Goal: Task Accomplishment & Management: Complete application form

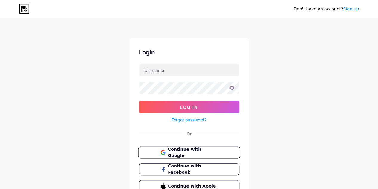
click at [193, 150] on span "Continue with Google" at bounding box center [192, 152] width 50 height 13
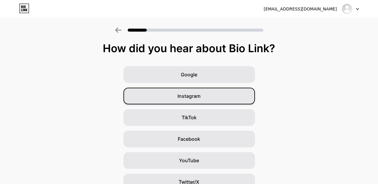
click at [191, 99] on span "Instagram" at bounding box center [188, 96] width 23 height 7
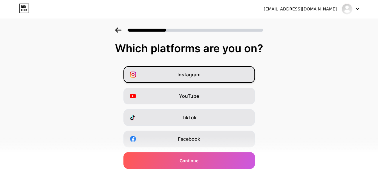
scroll to position [0, 0]
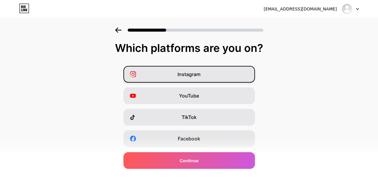
click at [199, 77] on span "Instagram" at bounding box center [188, 74] width 23 height 7
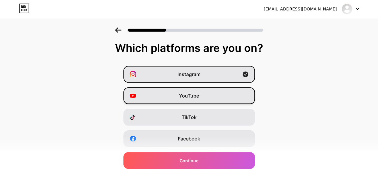
click at [199, 89] on div "YouTube" at bounding box center [188, 95] width 131 height 17
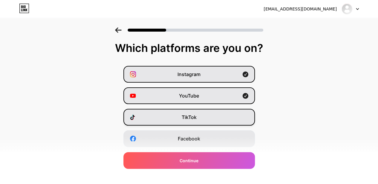
click at [195, 113] on div "TikTok" at bounding box center [188, 117] width 131 height 17
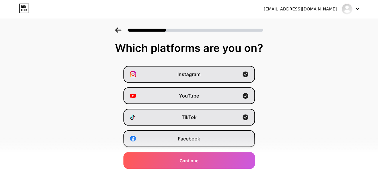
click at [195, 138] on span "Facebook" at bounding box center [189, 138] width 22 height 7
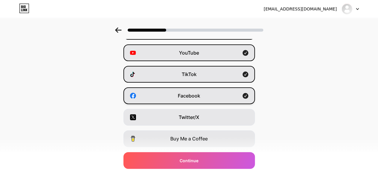
scroll to position [44, 0]
click at [214, 74] on div "TikTok" at bounding box center [188, 74] width 131 height 17
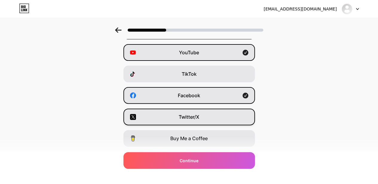
click at [202, 116] on div "Twitter/X" at bounding box center [188, 117] width 131 height 17
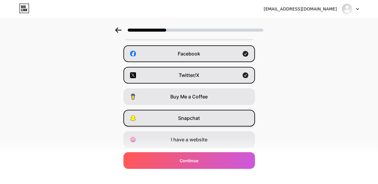
scroll to position [103, 0]
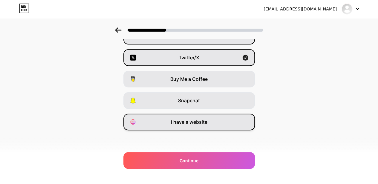
click at [204, 127] on div "I have a website" at bounding box center [188, 122] width 131 height 17
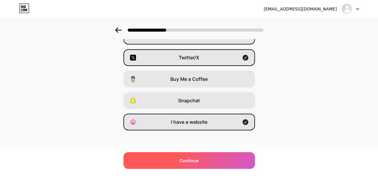
click at [198, 158] on span "Continue" at bounding box center [188, 161] width 19 height 6
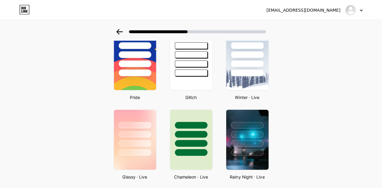
scroll to position [0, 0]
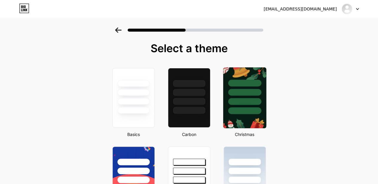
click at [246, 109] on div at bounding box center [244, 110] width 33 height 7
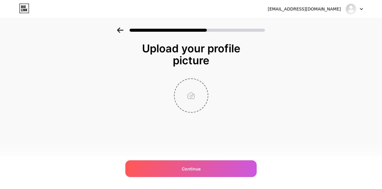
click at [198, 97] on input "file" at bounding box center [191, 95] width 33 height 33
type input "C:\fakepath\Screenshot [DATE] 070407.png"
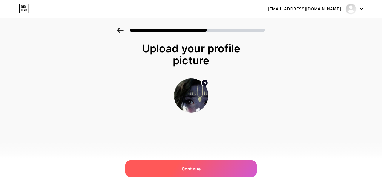
click at [210, 168] on div "Continue" at bounding box center [190, 168] width 131 height 17
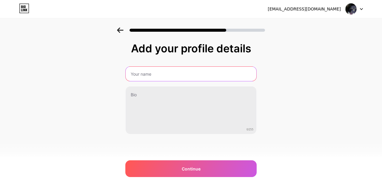
click at [220, 75] on input "text" at bounding box center [191, 74] width 131 height 14
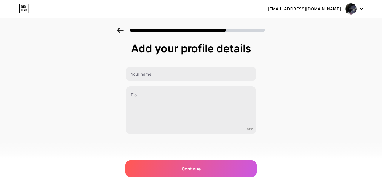
click at [281, 64] on div "Add your profile details 0/255 Continue Error" at bounding box center [191, 95] width 382 height 136
click at [118, 28] on icon at bounding box center [120, 29] width 7 height 5
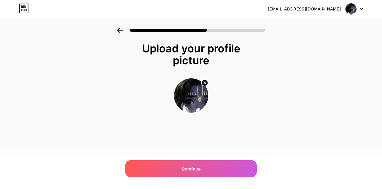
click at [189, 97] on img at bounding box center [191, 95] width 34 height 34
drag, startPoint x: 189, startPoint y: 97, endPoint x: 206, endPoint y: 84, distance: 21.1
click at [206, 84] on div at bounding box center [191, 95] width 34 height 34
click at [206, 84] on circle at bounding box center [204, 82] width 7 height 7
